Goal: Task Accomplishment & Management: Manage account settings

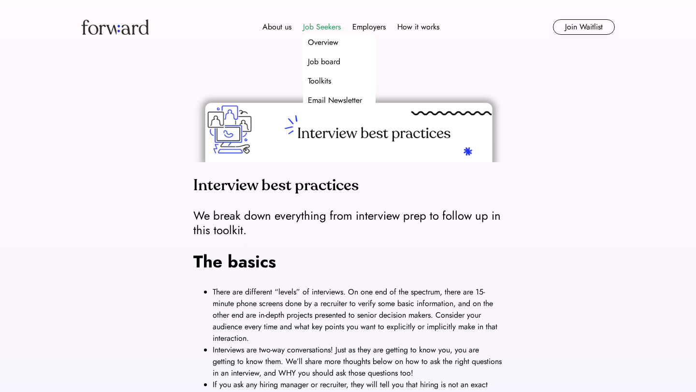
click at [327, 28] on div "Job Seekers" at bounding box center [322, 27] width 38 height 12
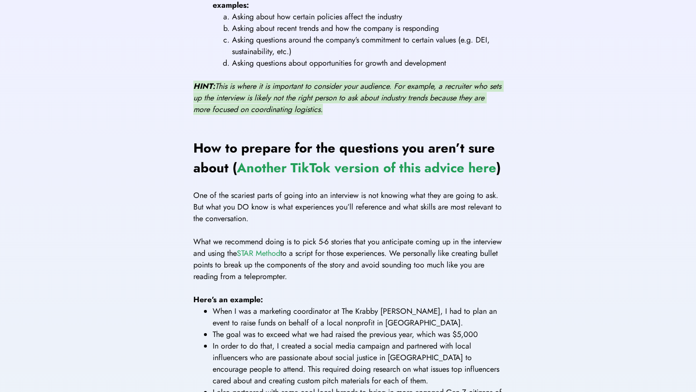
scroll to position [918, 0]
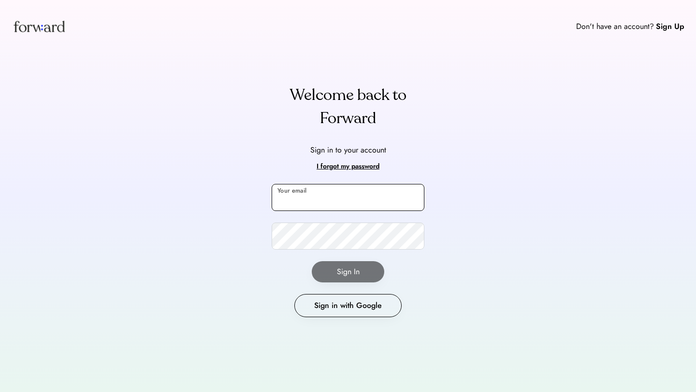
click at [340, 194] on input "email" at bounding box center [348, 197] width 153 height 27
click at [341, 195] on input "email" at bounding box center [348, 197] width 153 height 27
click at [515, 150] on div "Don't have an account? Sign Up Welcome back to Forward Sign in to your account …" at bounding box center [348, 196] width 696 height 392
click at [360, 195] on input "email" at bounding box center [348, 197] width 153 height 27
type input "**********"
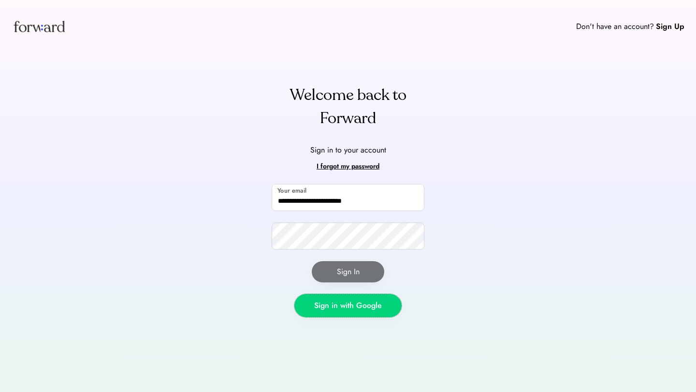
click at [347, 306] on button "Sign in with Google" at bounding box center [347, 305] width 107 height 23
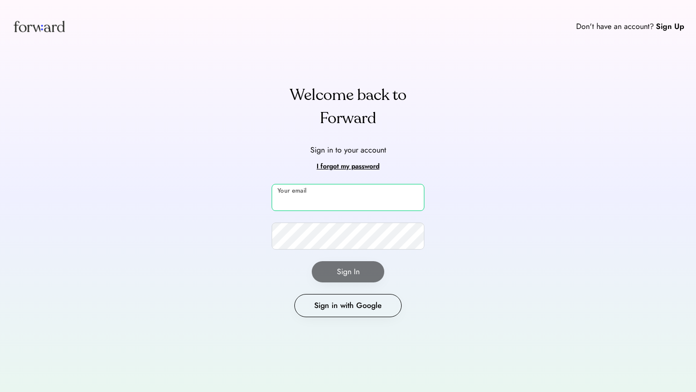
click at [346, 187] on input "email" at bounding box center [348, 197] width 153 height 27
type input "**********"
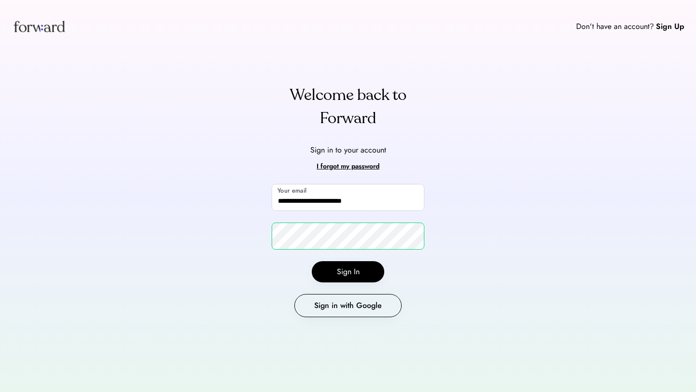
click at [252, 239] on div "**********" at bounding box center [348, 196] width 696 height 392
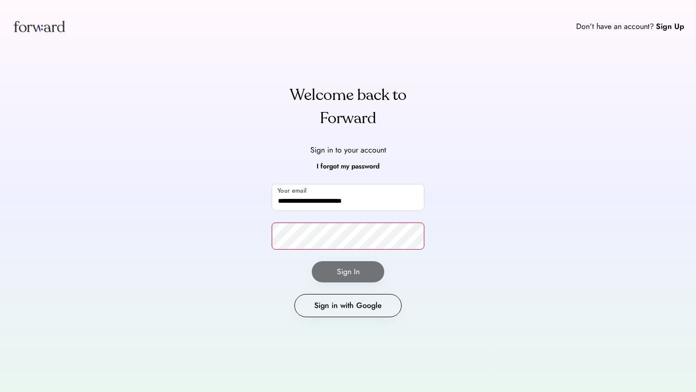
click at [345, 164] on div "I forgot my password" at bounding box center [348, 167] width 63 height 12
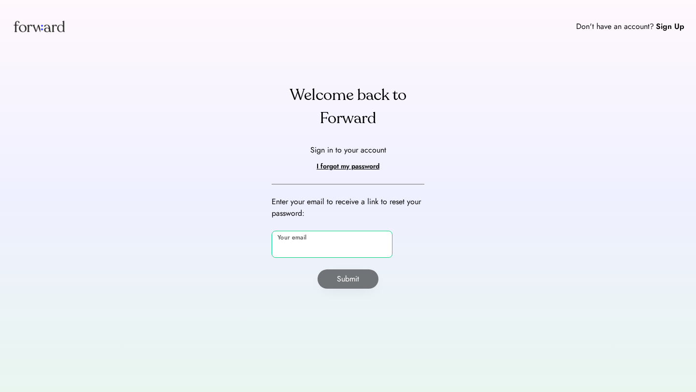
click at [311, 246] on input "email" at bounding box center [332, 244] width 121 height 27
type input "**********"
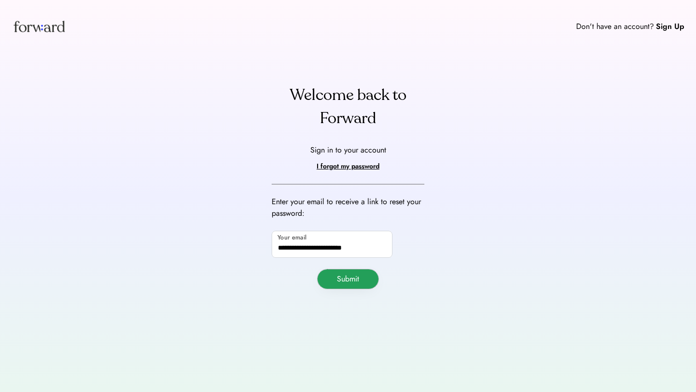
click at [336, 281] on button "Submit" at bounding box center [347, 279] width 61 height 19
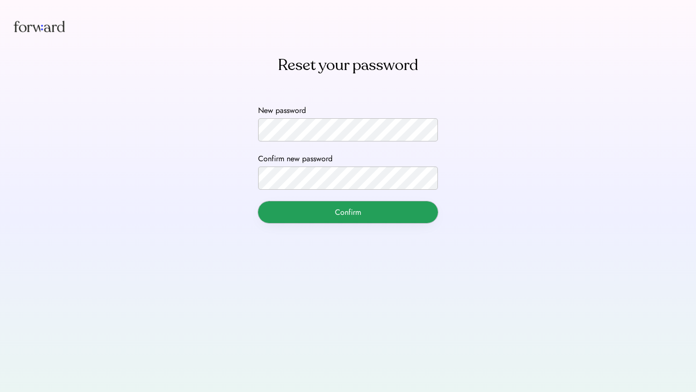
click at [293, 204] on button "Confirm" at bounding box center [348, 213] width 180 height 22
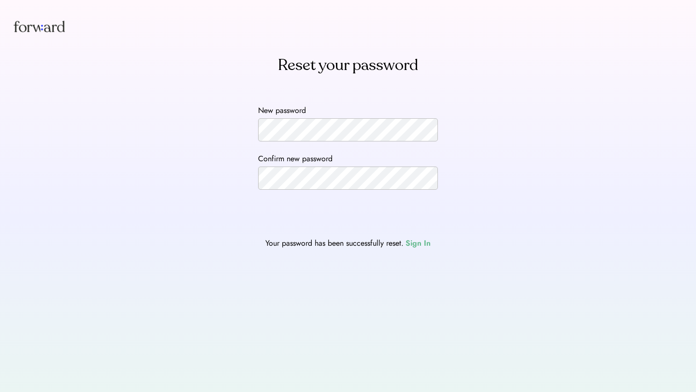
click at [411, 240] on div "Sign In" at bounding box center [417, 244] width 25 height 12
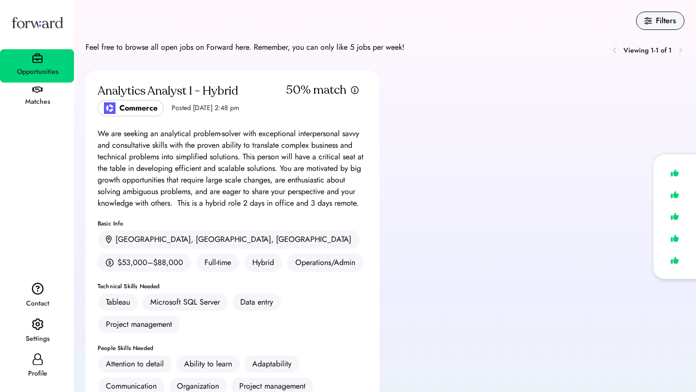
click at [34, 101] on div "Matches" at bounding box center [37, 102] width 73 height 12
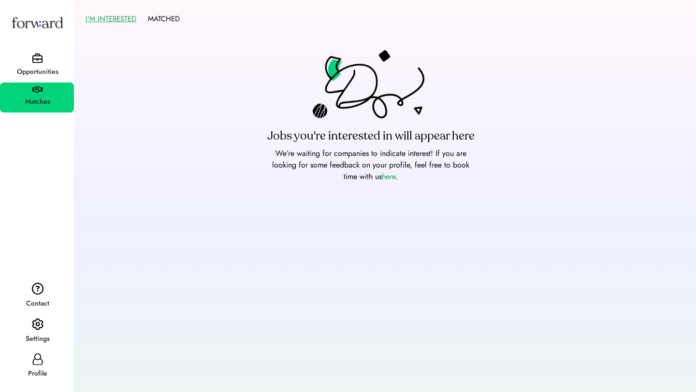
click at [46, 339] on div "Settings" at bounding box center [37, 339] width 73 height 12
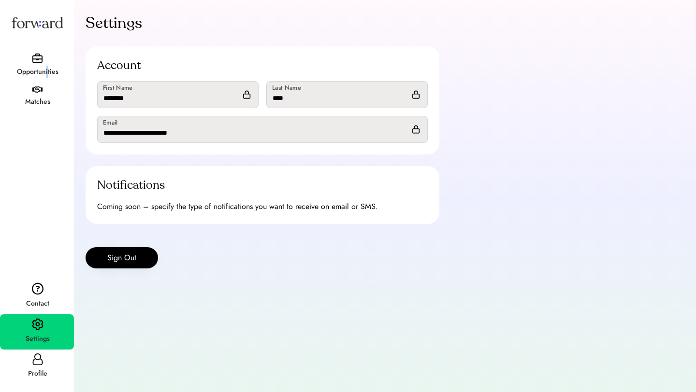
click at [46, 68] on div "Opportunities" at bounding box center [37, 72] width 73 height 12
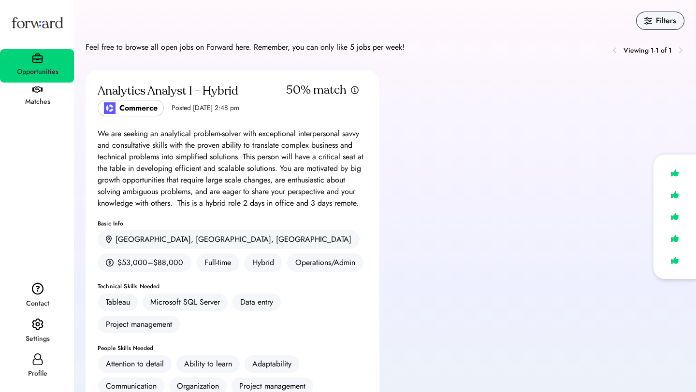
click at [677, 35] on div "Filters Feel free to browse all open jobs on Forward here. Remember, you can on…" at bounding box center [385, 289] width 599 height 555
click at [661, 12] on div "Filters" at bounding box center [660, 21] width 48 height 18
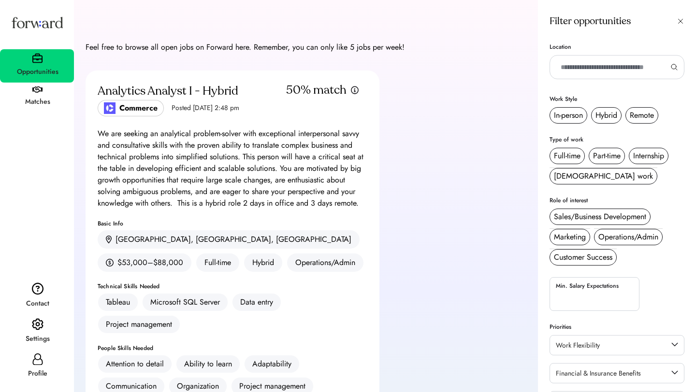
click at [479, 145] on div "Analytics Analyst I - Hybrid Commerce Posted Sep 5, 2025 2:48 pm 50% match We a…" at bounding box center [385, 303] width 599 height 465
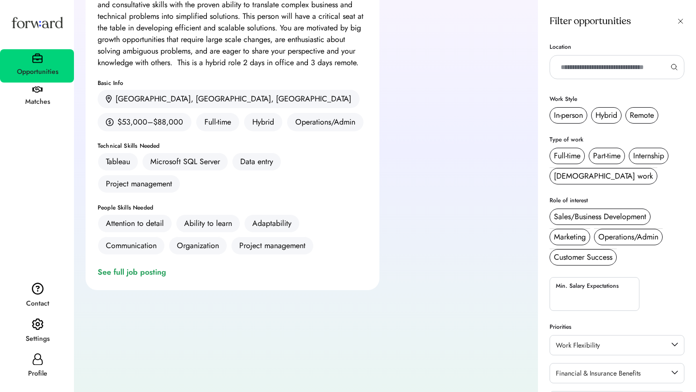
scroll to position [186, 0]
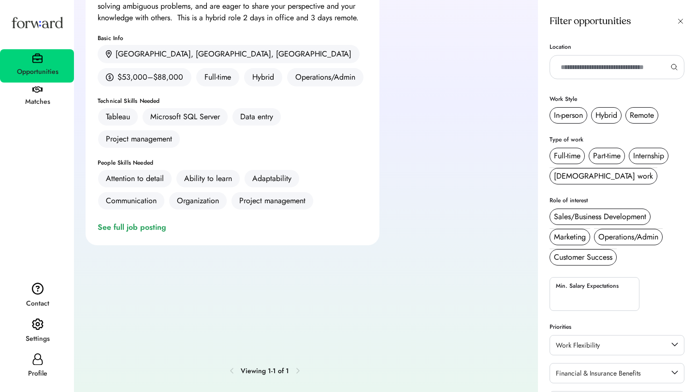
click at [44, 101] on div "Matches" at bounding box center [37, 102] width 73 height 12
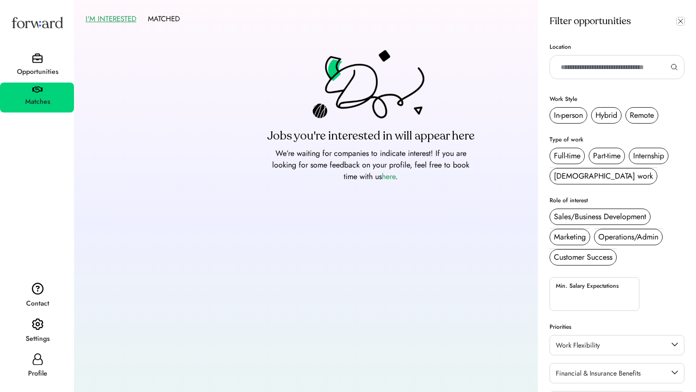
click at [683, 20] on icon at bounding box center [681, 21] width 8 height 8
